Goal: Task Accomplishment & Management: Manage account settings

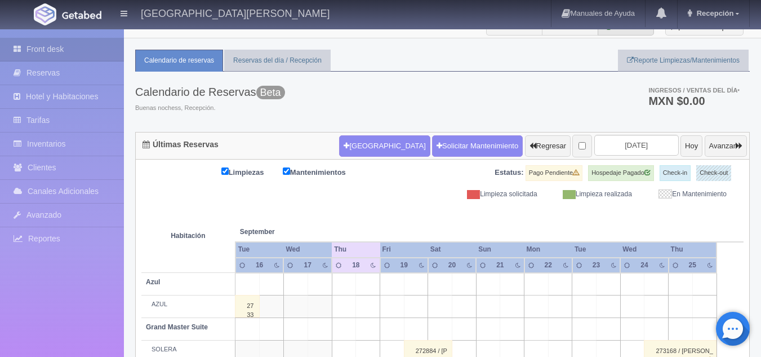
scroll to position [9, 0]
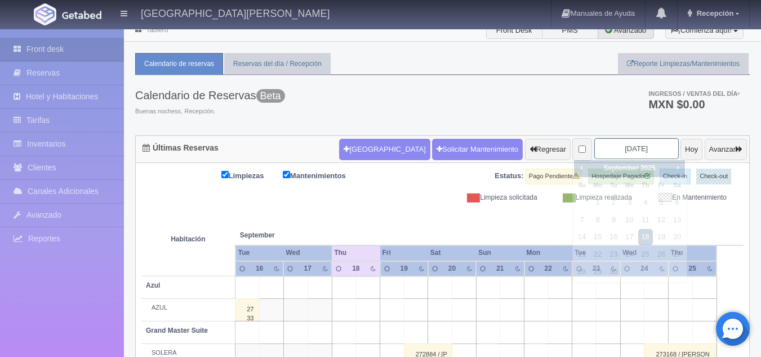
click at [629, 152] on input "2025-09-18" at bounding box center [637, 148] width 85 height 21
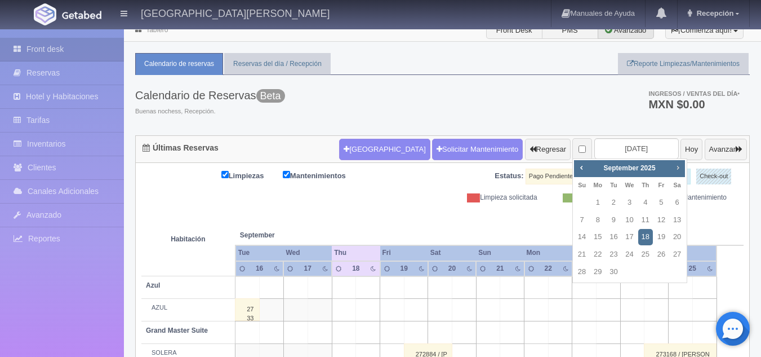
click at [681, 164] on span "Next" at bounding box center [677, 167] width 9 height 9
click at [657, 203] on link "3" at bounding box center [661, 202] width 15 height 16
type input "[DATE]"
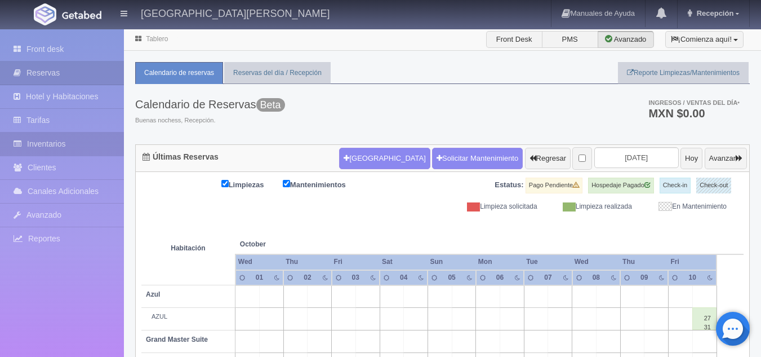
click at [85, 140] on link "Inventarios" at bounding box center [62, 143] width 124 height 23
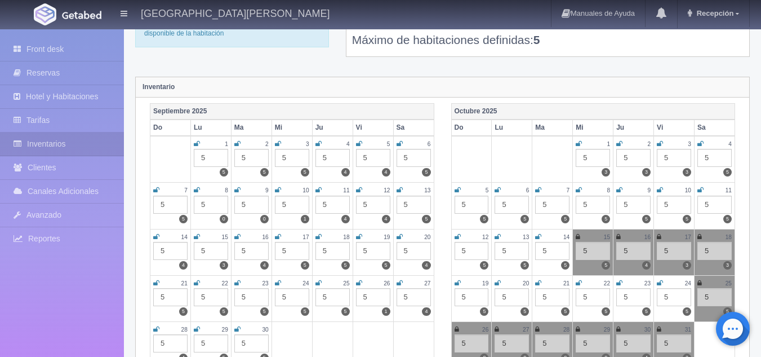
scroll to position [89, 0]
